Goal: Information Seeking & Learning: Check status

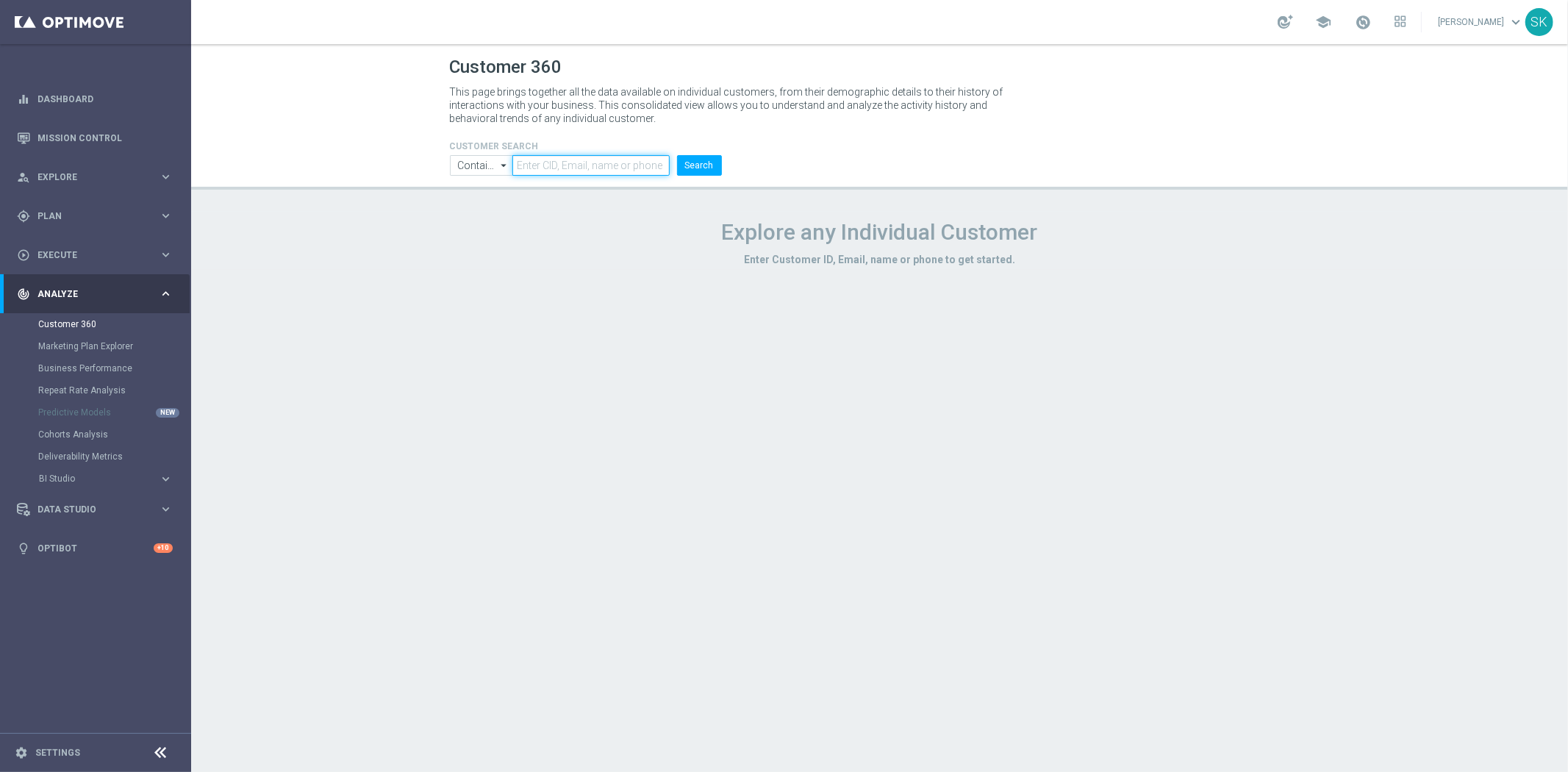
click at [612, 173] on input "text" at bounding box center [590, 166] width 157 height 21
paste input "3166693"
type input "3166693"
click at [706, 175] on button "Search" at bounding box center [699, 166] width 45 height 21
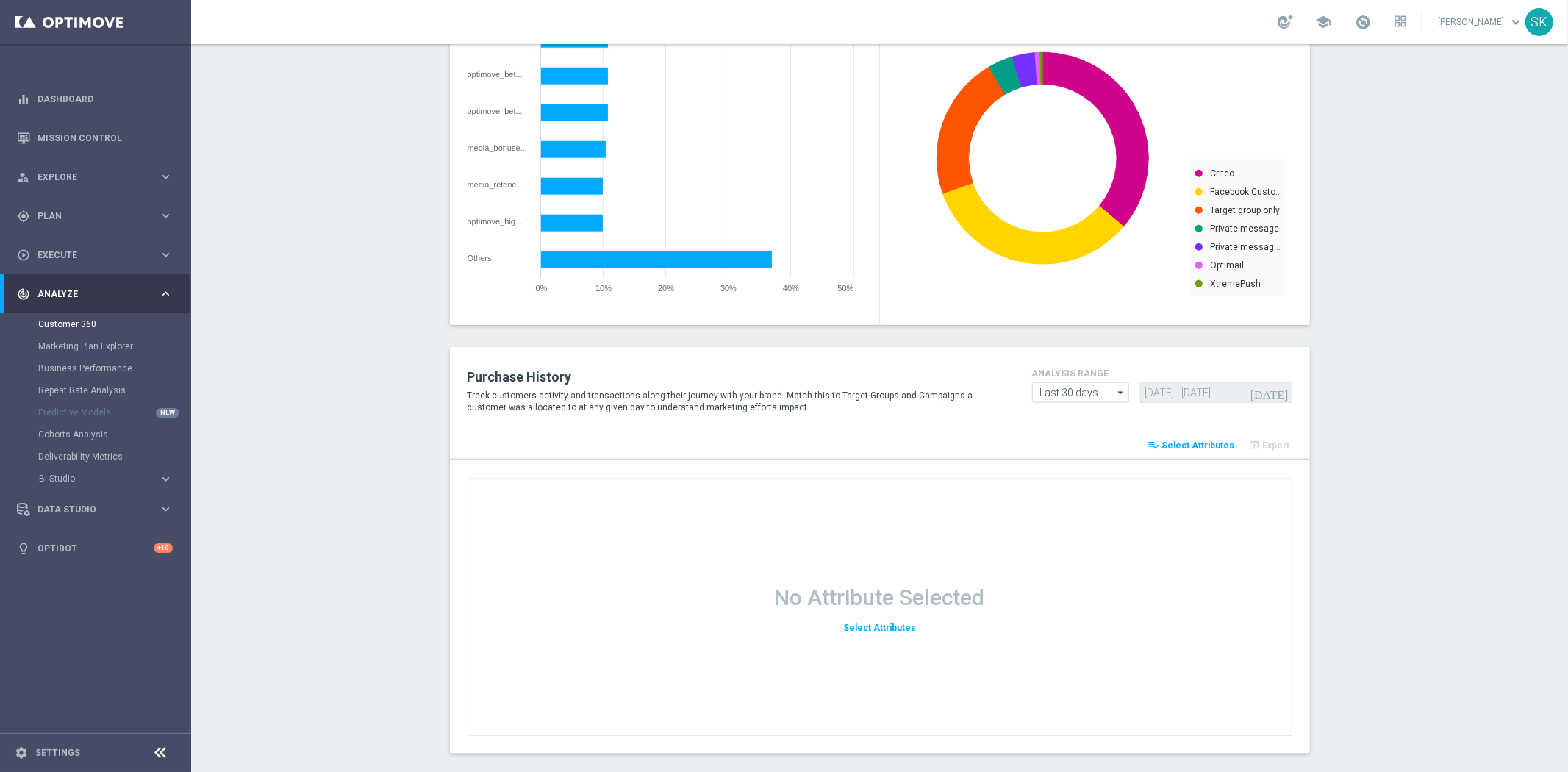
scroll to position [1777, 0]
